Goal: Task Accomplishment & Management: Use online tool/utility

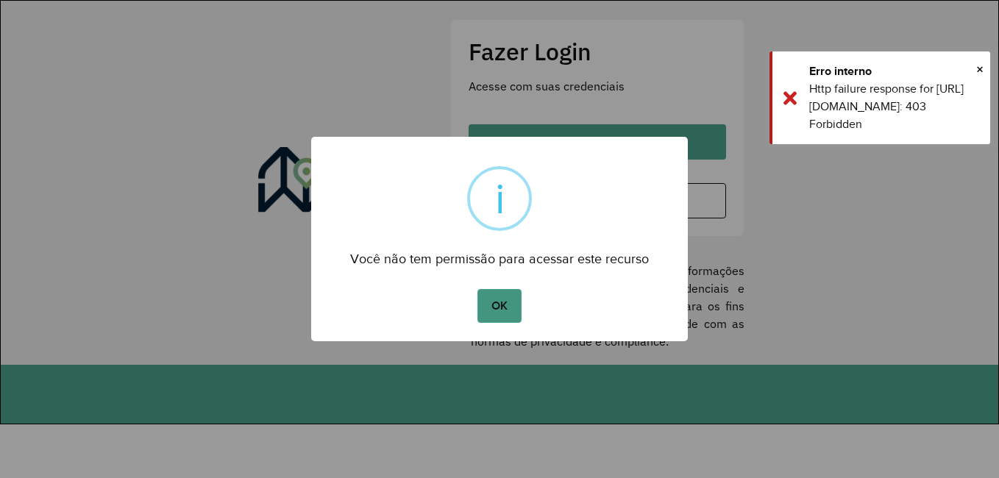
click at [497, 306] on button "OK" at bounding box center [498, 306] width 43 height 34
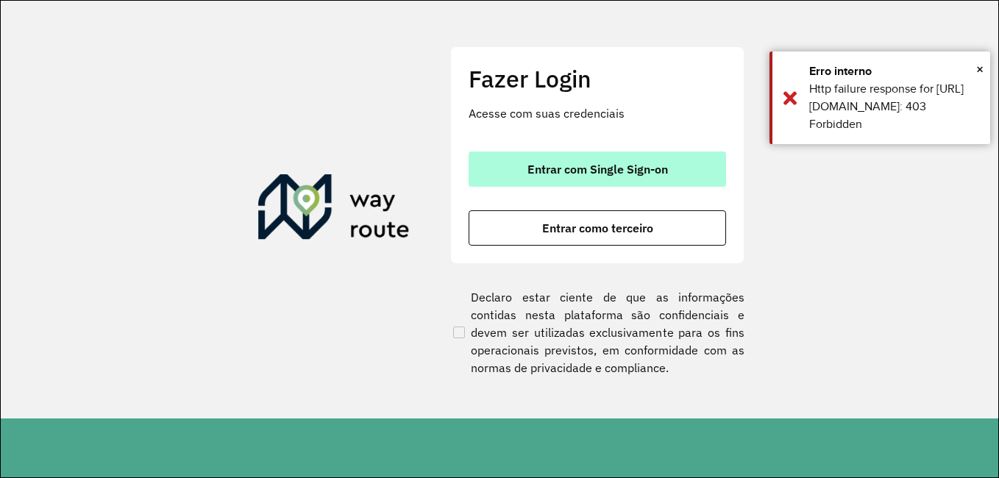
click at [616, 175] on span "Entrar com Single Sign-on" at bounding box center [597, 169] width 140 height 12
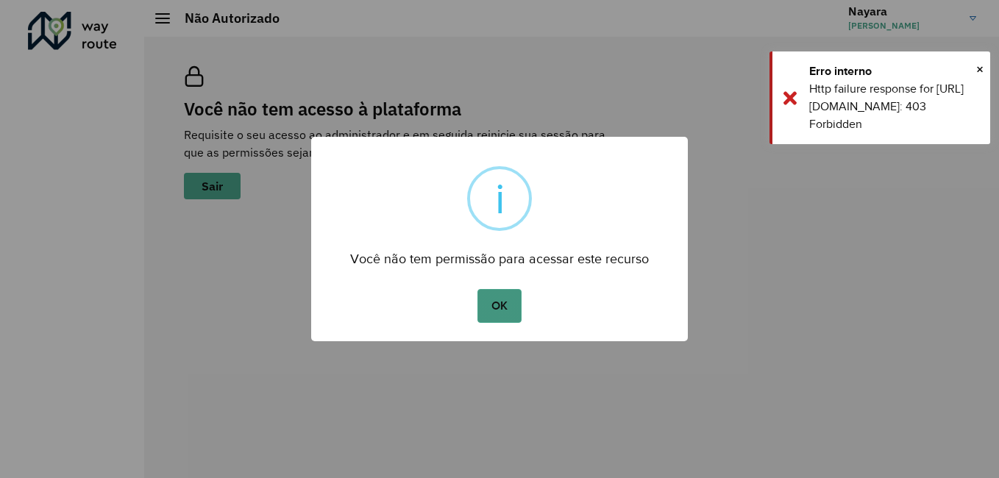
click at [507, 302] on button "OK" at bounding box center [498, 306] width 43 height 34
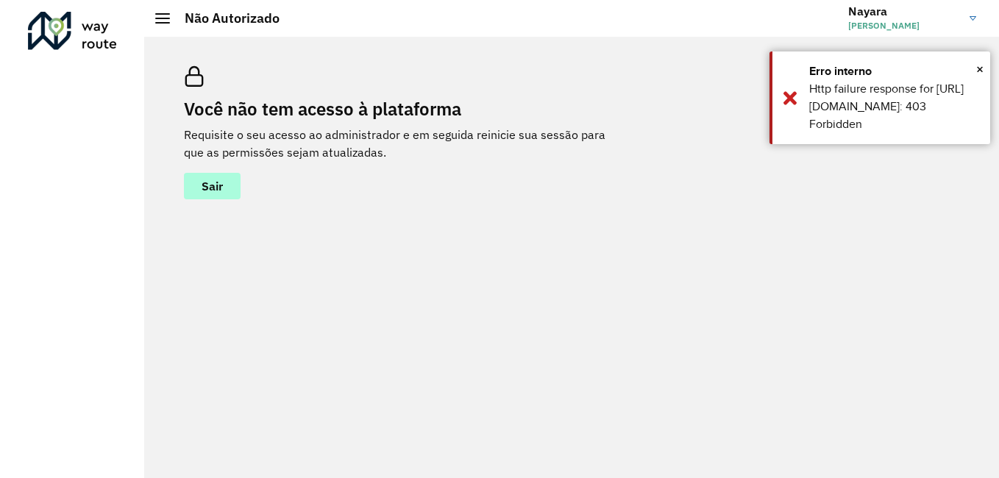
click at [204, 180] on span "Sair" at bounding box center [212, 186] width 21 height 12
